Goal: Task Accomplishment & Management: Manage account settings

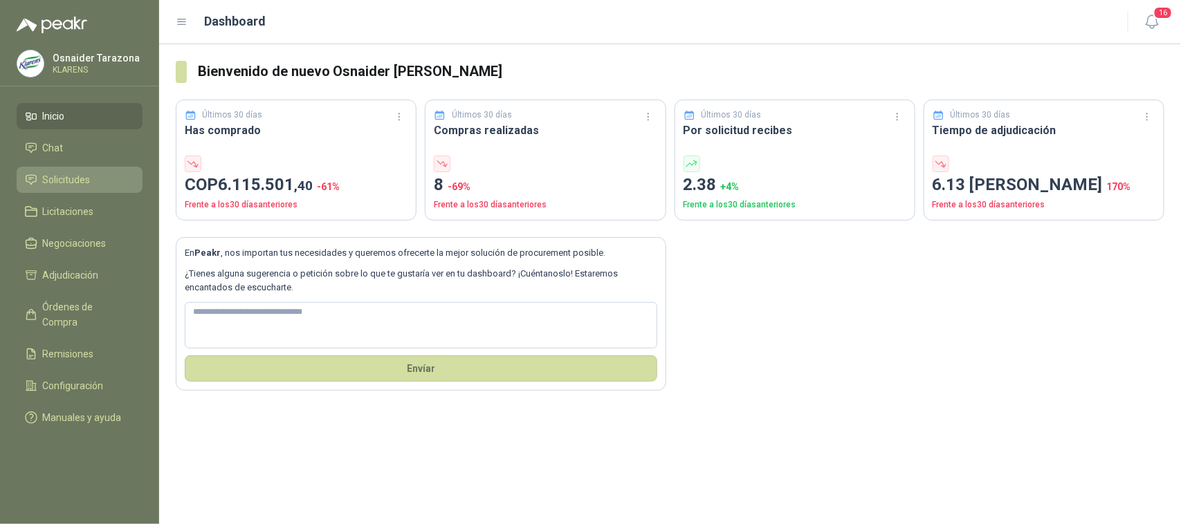
click at [87, 175] on span "Solicitudes" at bounding box center [67, 179] width 48 height 15
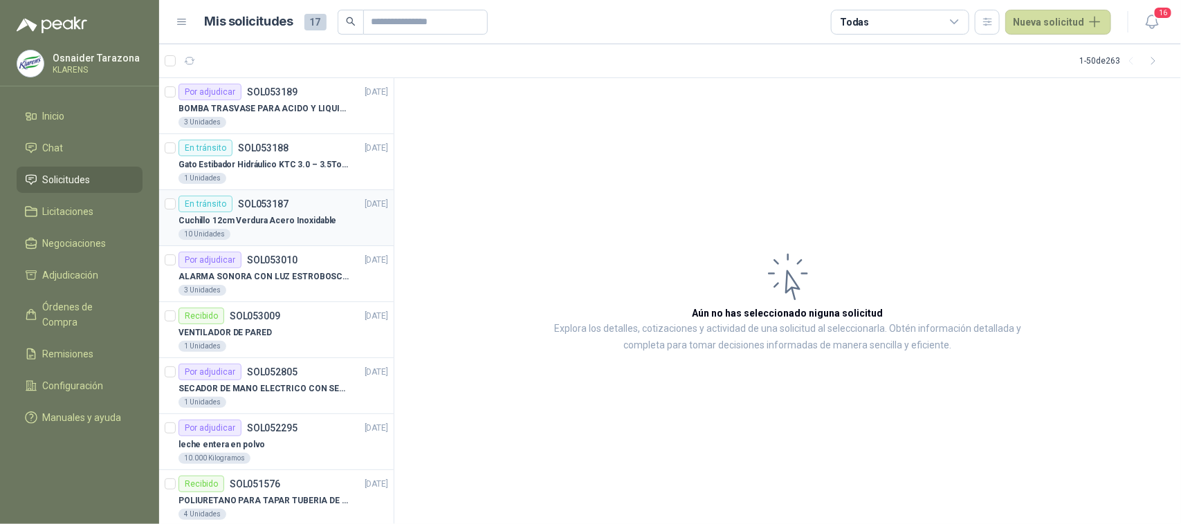
click at [268, 221] on p "Cuchillo 12cm Verdura Acero Inoxidable" at bounding box center [257, 220] width 158 height 13
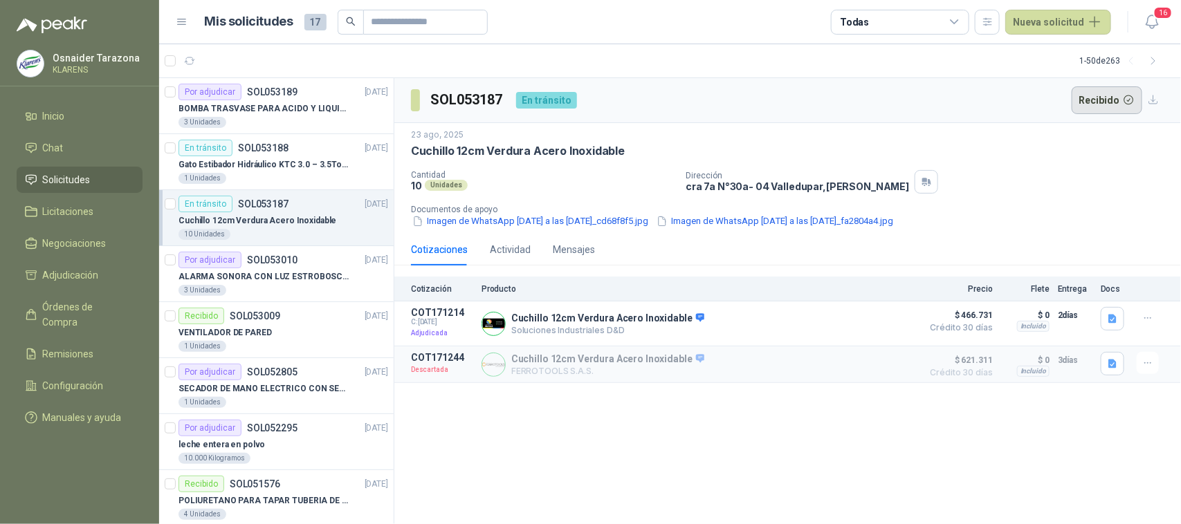
click at [1100, 98] on button "Recibido" at bounding box center [1106, 100] width 71 height 28
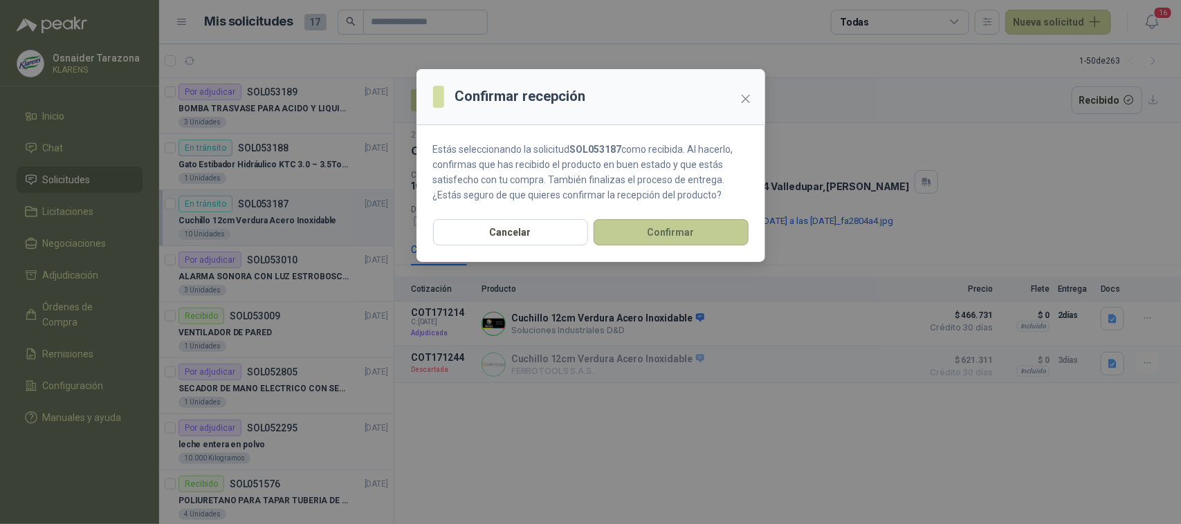
click at [683, 227] on button "Confirmar" at bounding box center [670, 232] width 155 height 26
